Goal: Task Accomplishment & Management: Manage account settings

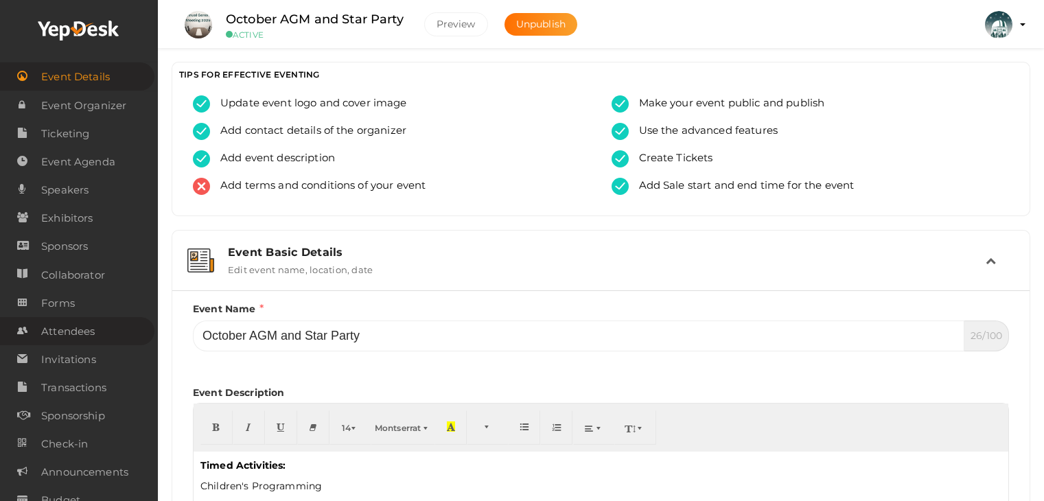
scroll to position [409, 0]
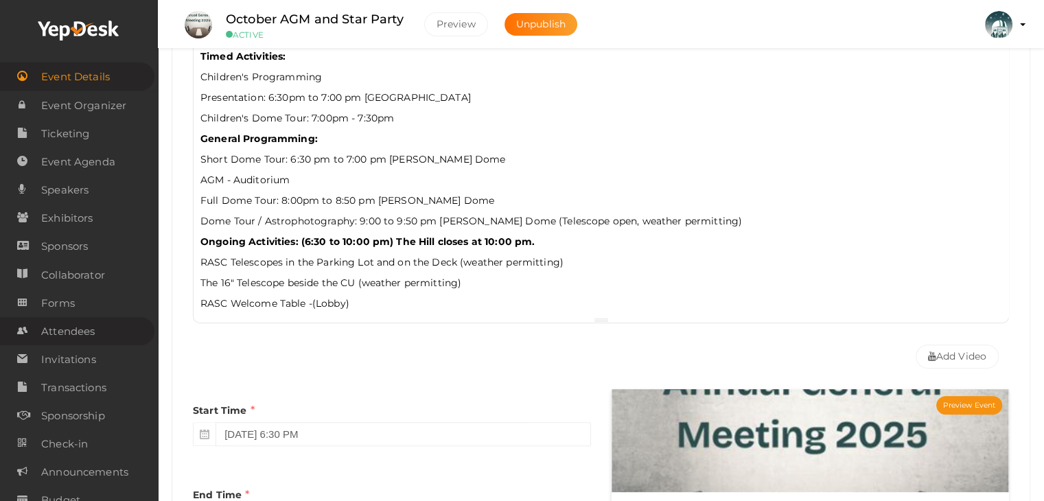
click at [80, 336] on span "Attendees" at bounding box center [68, 331] width 54 height 27
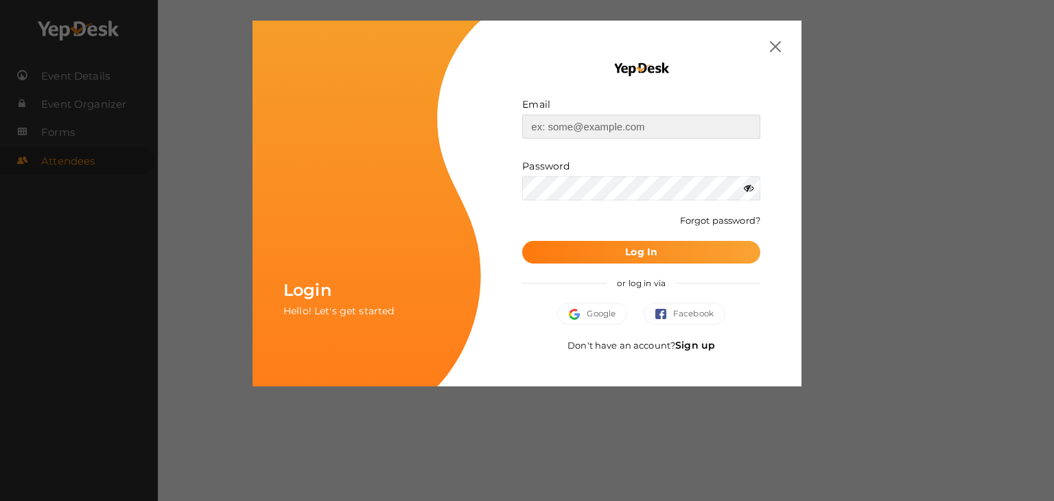
type input "[EMAIL_ADDRESS][DOMAIN_NAME]"
click at [620, 253] on button "Log In" at bounding box center [641, 252] width 238 height 23
